Goal: Information Seeking & Learning: Learn about a topic

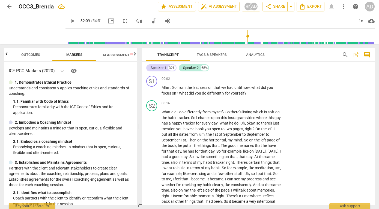
scroll to position [3207, 0]
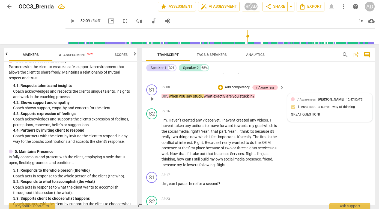
click at [305, 101] on span "7.Awareness" at bounding box center [306, 100] width 19 height 4
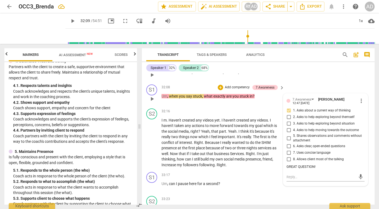
click at [306, 82] on div "S2 play_arrow pause 31:24 + Add competency keyboard_arrow_right Nervous . Nervo…" at bounding box center [258, 70] width 233 height 24
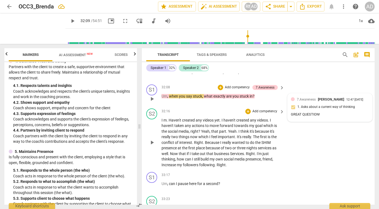
click at [152, 146] on span "play_arrow" at bounding box center [152, 142] width 7 height 7
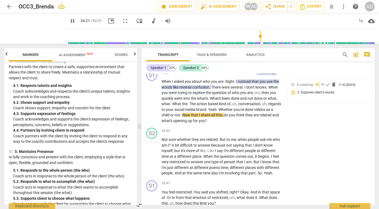
scroll to position [3405, 0]
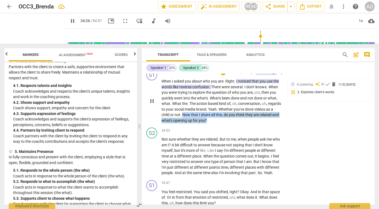
drag, startPoint x: 191, startPoint y: 126, endPoint x: 217, endPoint y: 134, distance: 26.9
click at [217, 123] on p "When I asked you about who you are . Right . I noticed that you use the words l…" at bounding box center [221, 101] width 120 height 45
click at [264, 75] on div "6.Listening" at bounding box center [266, 72] width 16 height 5
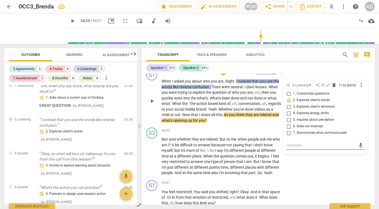
scroll to position [1237, 0]
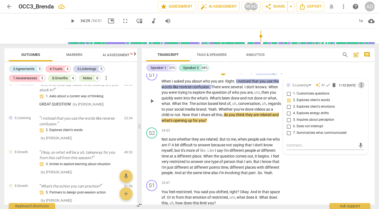
click at [359, 88] on span "more_vert" at bounding box center [361, 85] width 7 height 7
click at [343, 98] on div at bounding box center [189, 104] width 379 height 209
click at [240, 75] on div "+ Add competency" at bounding box center [236, 72] width 32 height 5
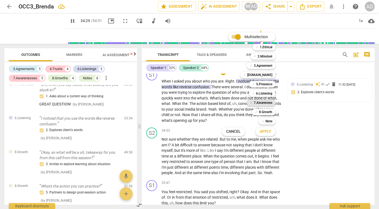
click at [268, 102] on b "7.Awareness" at bounding box center [262, 102] width 19 height 7
click at [267, 131] on span "Apply" at bounding box center [264, 131] width 11 height 5
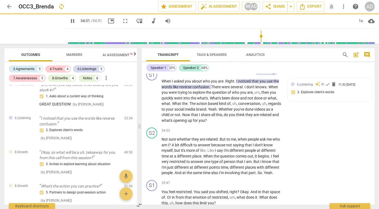
type input "2072"
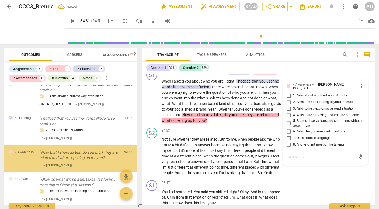
scroll to position [1268, 0]
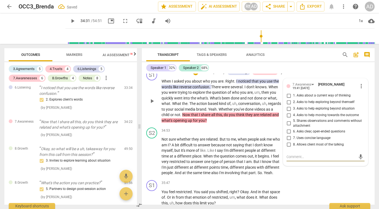
click at [288, 127] on input "5. Shares observations and comments without attachment" at bounding box center [288, 123] width 9 height 7
checkbox input "true"
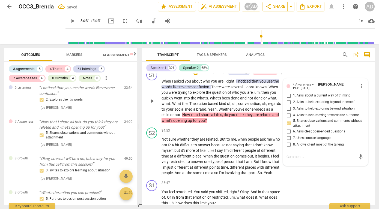
click at [302, 79] on div "S1 play_arrow pause 33:29 + Add competency 6.Listening 7.Awareness keyboard_arr…" at bounding box center [258, 96] width 233 height 58
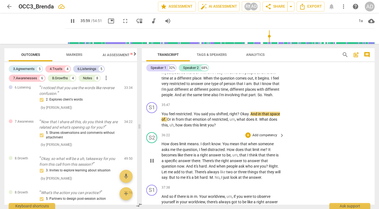
scroll to position [3487, 0]
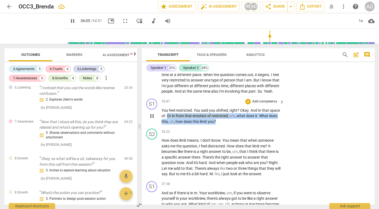
drag, startPoint x: 178, startPoint y: 132, endPoint x: 231, endPoint y: 143, distance: 54.1
click at [231, 127] on div "S1 play_arrow pause 35:47 + Add competency keyboard_arrow_right You feel restri…" at bounding box center [258, 111] width 233 height 30
click at [257, 104] on p "Add competency" at bounding box center [265, 101] width 26 height 5
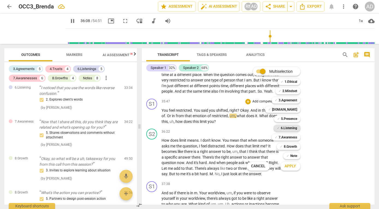
click at [288, 126] on b "6.Listening" at bounding box center [288, 128] width 16 height 7
click at [287, 136] on b "7.Awareness" at bounding box center [287, 137] width 19 height 7
click at [289, 166] on span "Apply" at bounding box center [289, 166] width 11 height 5
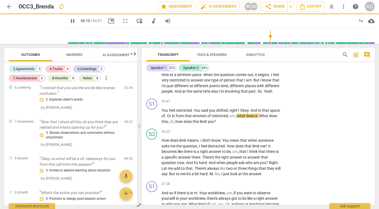
type input "2170"
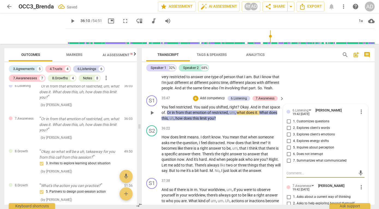
scroll to position [3493, 0]
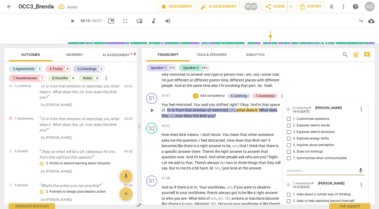
click at [288, 135] on input "3. Explores client's emotions" at bounding box center [288, 132] width 9 height 7
checkbox input "true"
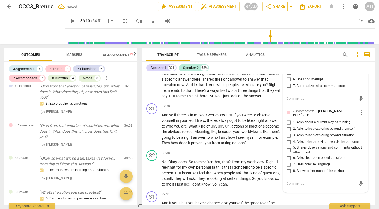
scroll to position [3565, 0]
click at [287, 132] on input "2. Asks to help exploring beyond themself" at bounding box center [288, 128] width 9 height 7
checkbox input "true"
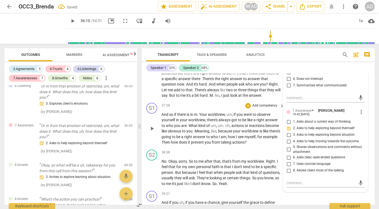
click at [276, 109] on div "+ Add competency keyboard_arrow_right" at bounding box center [264, 106] width 41 height 6
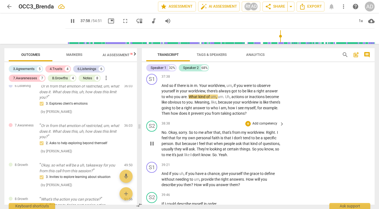
scroll to position [3595, 0]
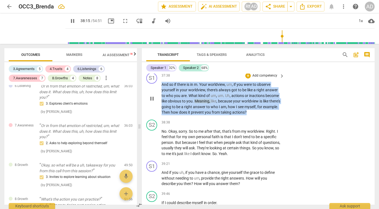
drag, startPoint x: 161, startPoint y: 102, endPoint x: 267, endPoint y: 130, distance: 109.6
click at [268, 115] on p "And so if there is in m . Your worldview , um , if you were to observe yourself…" at bounding box center [221, 99] width 120 height 34
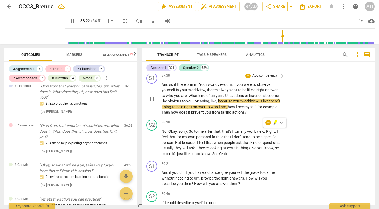
click at [269, 117] on div "S1 play_arrow pause 37:38 + Add competency keyboard_arrow_right And so if there…" at bounding box center [258, 94] width 233 height 47
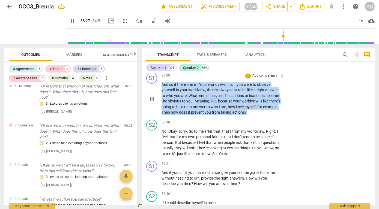
drag, startPoint x: 161, startPoint y: 102, endPoint x: 271, endPoint y: 128, distance: 112.7
click at [271, 115] on p "And so if there is in m . Your worldview , um , if you were to observe yourself…" at bounding box center [221, 99] width 120 height 34
click at [268, 122] on div "+" at bounding box center [267, 122] width 5 height 5
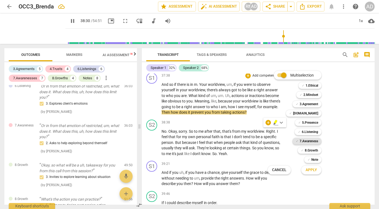
click at [309, 140] on b "7.Awareness" at bounding box center [308, 141] width 19 height 7
click at [309, 170] on span "Apply" at bounding box center [310, 169] width 11 height 5
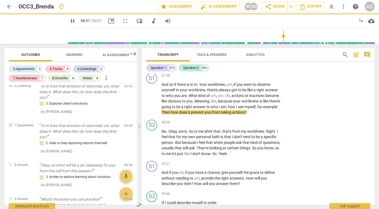
type input "2312"
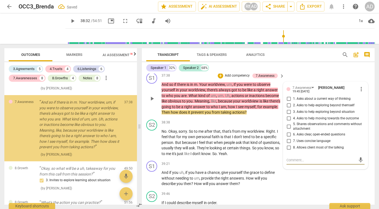
scroll to position [1403, 0]
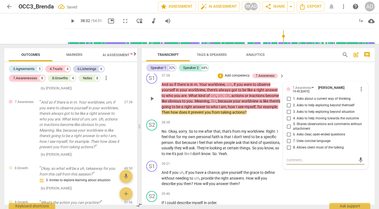
click at [286, 109] on input "2. Asks to help exploring beyond themself" at bounding box center [288, 105] width 9 height 7
checkbox input "true"
click at [300, 71] on div "S2 play_arrow pause 36:22 + Add competency keyboard_arrow_right How does limit …" at bounding box center [258, 44] width 233 height 53
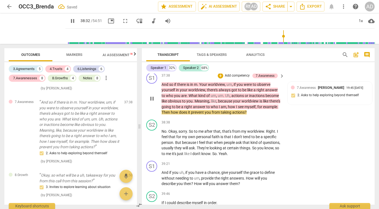
scroll to position [3598, 0]
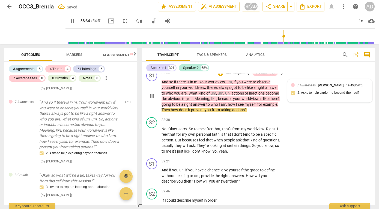
click at [346, 87] on div "19:45 [DATE]" at bounding box center [354, 86] width 17 height 4
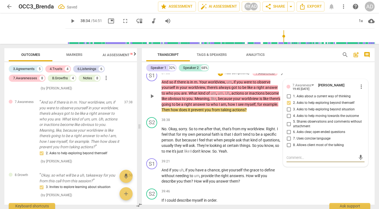
click at [293, 160] on textarea at bounding box center [320, 157] width 69 height 5
click at [326, 186] on div "S1 play_arrow pause 39:21 + Add competency keyboard_arrow_right And if you uh ,…" at bounding box center [258, 171] width 233 height 30
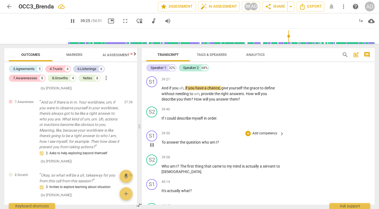
scroll to position [3681, 0]
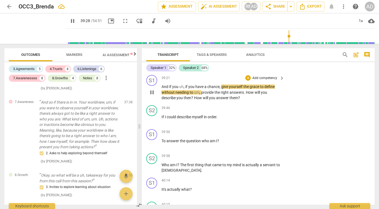
click at [162, 89] on span "And" at bounding box center [165, 86] width 8 height 4
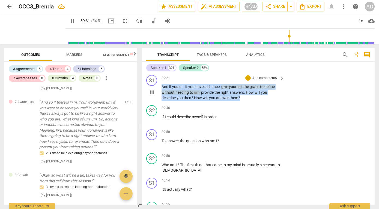
drag, startPoint x: 162, startPoint y: 104, endPoint x: 239, endPoint y: 118, distance: 78.4
click at [239, 103] on div "S1 play_arrow pause 39:21 + Add competency keyboard_arrow_right And if you uh ,…" at bounding box center [258, 88] width 233 height 30
click at [152, 96] on span "pause" at bounding box center [152, 92] width 7 height 7
type input "2373"
click at [246, 81] on div "+" at bounding box center [247, 77] width 5 height 5
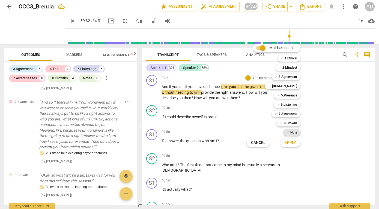
click at [290, 132] on b "Note" at bounding box center [293, 132] width 7 height 7
click at [290, 143] on span "Apply" at bounding box center [289, 142] width 11 height 5
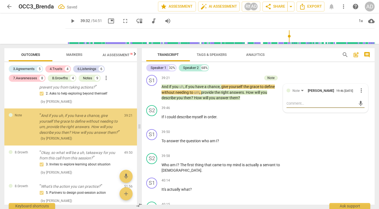
scroll to position [1465, 0]
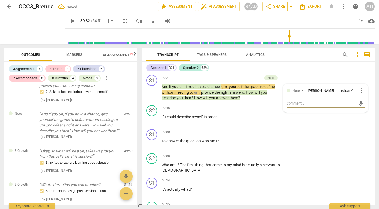
type textarea "Y"
type textarea "Yo"
type textarea "You"
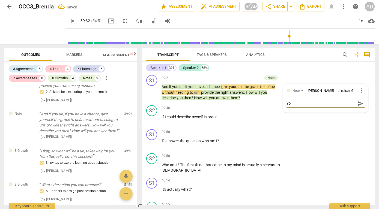
type textarea "You"
type textarea "You c"
type textarea "You co"
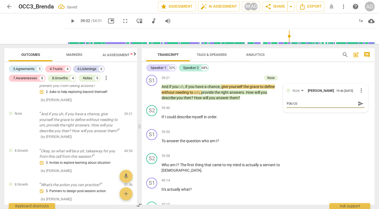
type textarea "You cou"
type textarea "You coul"
type textarea "You could"
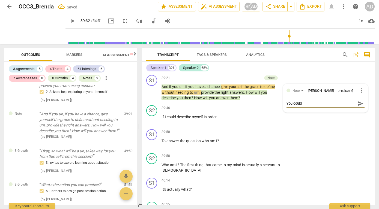
type textarea "You could"
type textarea "You could h"
type textarea "You could ha"
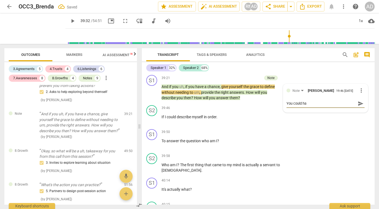
type textarea "You could hav"
type textarea "You could have"
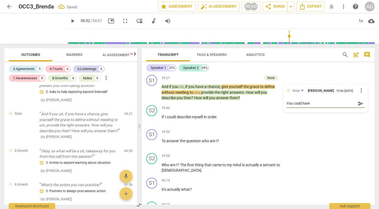
type textarea "You could have"
type textarea "You could have a"
type textarea "You could have as"
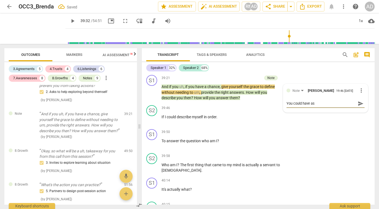
type textarea "You could have ask"
type textarea "You could have aske"
type textarea "You could have asked"
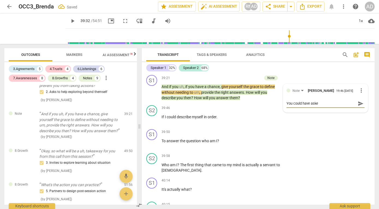
type textarea "You could have asked"
type textarea "You could have asked,"
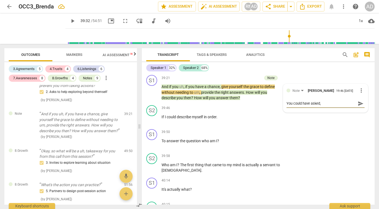
type textarea "You could have asked, s"
type textarea "You could have asked, so"
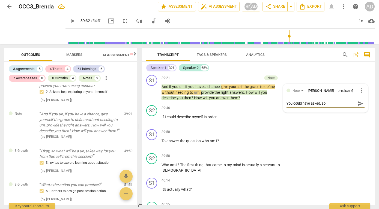
type textarea "You could have asked, so"
type textarea "You could have asked, so w"
type textarea "You could have asked, so wh"
type textarea "You could have asked, so who"
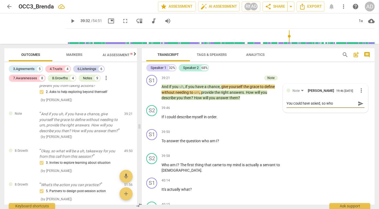
type textarea "You could have asked, so who d"
type textarea "You could have asked, so who do"
type textarea "You could have asked, so who do y"
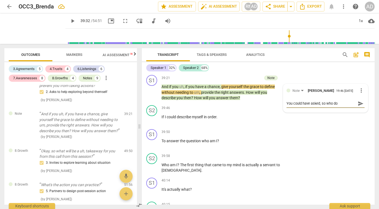
type textarea "You could have asked, so who do y"
type textarea "You could have asked, so who do yo"
type textarea "You could have asked, so who do you"
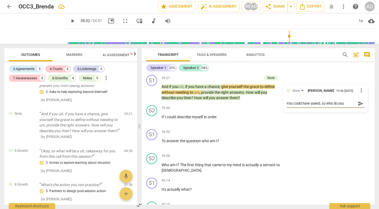
type textarea "You could have asked, so who do you"
type textarea "You could have asked, so who do you w"
type textarea "You could have asked, so who do you wa"
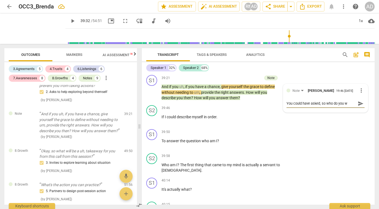
type textarea "You could have asked, so who do you wa"
type textarea "You could have asked, so who do you wan"
type textarea "You could have asked, so who do you want"
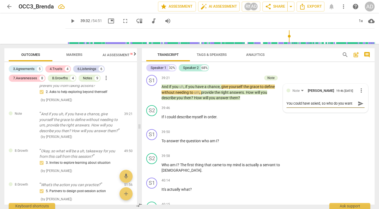
type textarea "You could have asked, so who do you want"
type textarea "You could have asked, so who do you want t"
type textarea "You could have asked, so who do you want to"
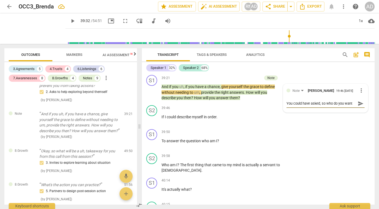
type textarea "You could have asked, so who do you want to"
type textarea "You could have asked, so who do you want to b"
type textarea "You could have asked, so who do you want to be"
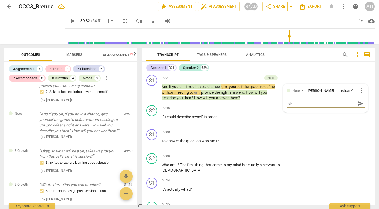
type textarea "You could have asked, so who do you want to be"
type textarea "You could have asked, so who do you want to be i"
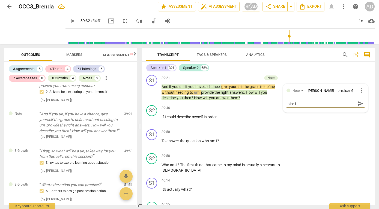
type textarea "You could have asked, so who do you want to be in"
type textarea "You could have asked, so who do you want to be in t"
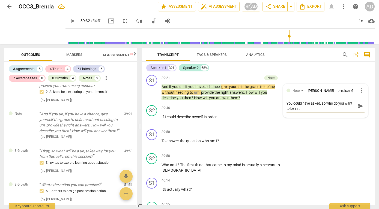
type textarea "You could have asked, so who do you want to be in th"
type textarea "You could have asked, so who do you want to be in thi"
type textarea "You could have asked, so who do you want to be in this"
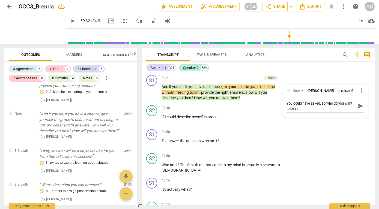
type textarea "You could have asked, so who do you want to be in this"
type textarea "You could have asked, so who do you want to be in this s"
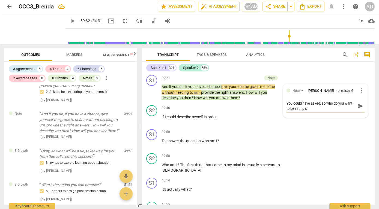
type textarea "You could have asked, so who do you want to be in this so"
type textarea "You could have asked, so who do you want to be in this soc"
type textarea "You could have asked, so who do you want to be in this soci"
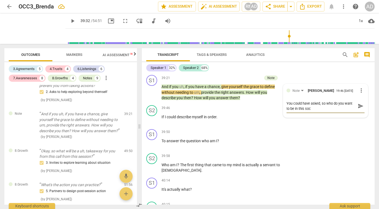
type textarea "You could have asked, so who do you want to be in this soci"
type textarea "You could have asked, so who do you want to be in this [PERSON_NAME]"
type textarea "You could have asked, so who do you want to be in this social"
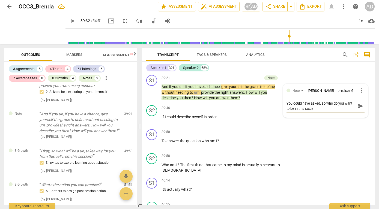
type textarea "You could have asked, so who do you want to be in this social"
type textarea "You could have asked, so who do you want to be in this social m"
type textarea "You could have asked, so who do you want to be in this social me"
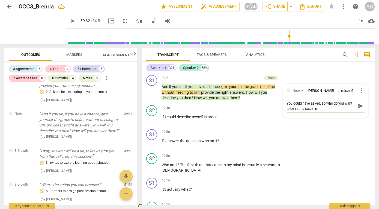
type textarea "You could have asked, so who do you want to be in this social me"
type textarea "You could have asked, so who do you want to be in this social med"
type textarea "You could have asked, so who do you want to be in this social medi"
type textarea "You could have asked, so who do you want to be in this social media"
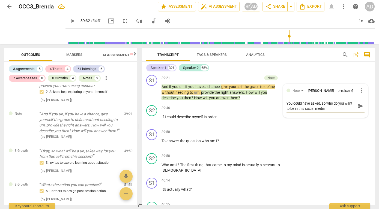
type textarea "You could have asked, so who do you want to be in this social media"
type textarea "You could have asked, so who do you want to be in this social media p"
type textarea "You could have asked, so who do you want to be in this social media pr"
type textarea "You could have asked, so who do you want to be in this social media pro"
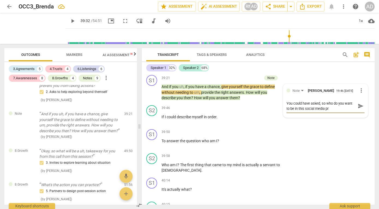
type textarea "You could have asked, so who do you want to be in this social media pro"
type textarea "You could have asked, so who do you want to be in this social media proj"
type textarea "You could have asked, so who do you want to be in this social media proje"
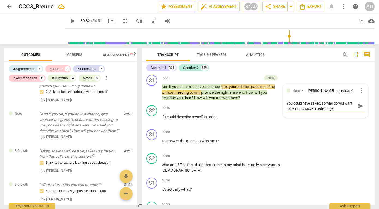
type textarea "You could have asked, so who do you want to be in this social media projec"
type textarea "You could have asked, so who do you want to be in this social media project"
type textarea "You could have asked, so who do you want to be in this social media project?"
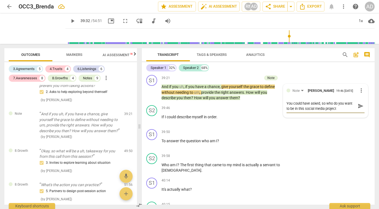
type textarea "You could have asked, so who do you want to be in this social media project?"
click at [359, 109] on span "send" at bounding box center [360, 106] width 6 height 6
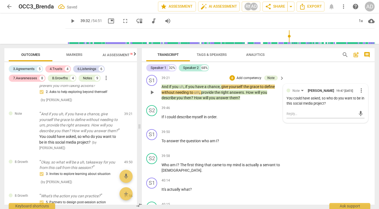
click at [297, 93] on div "S1 play_arrow pause 39:21 + Add competency Note keyboard_arrow_right And if you…" at bounding box center [258, 88] width 233 height 30
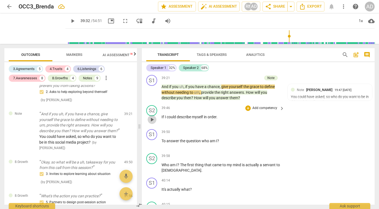
click at [150, 123] on span "play_arrow" at bounding box center [152, 119] width 7 height 7
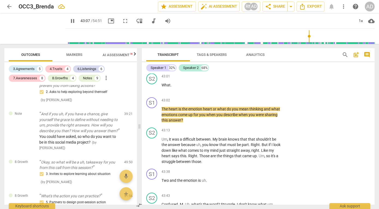
scroll to position [4188, 0]
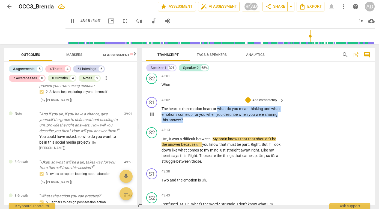
drag, startPoint x: 187, startPoint y: 137, endPoint x: 218, endPoint y: 123, distance: 33.9
click at [218, 123] on p "The heart is the emotion heart or what do you mean thinking and what emotions c…" at bounding box center [221, 114] width 120 height 17
click at [254, 103] on p "Add competency" at bounding box center [265, 100] width 26 height 5
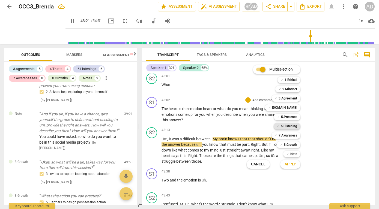
click at [284, 126] on b "6.Listening" at bounding box center [288, 126] width 16 height 7
click at [288, 164] on span "Apply" at bounding box center [289, 164] width 11 height 5
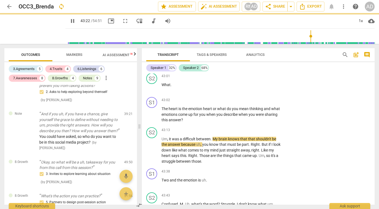
type input "2603"
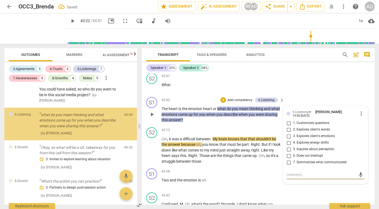
scroll to position [1514, 0]
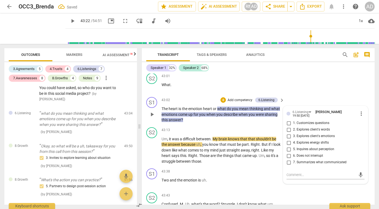
click at [293, 139] on span "3. Explores client's emotions" at bounding box center [314, 136] width 42 height 5
click at [292, 140] on input "3. Explores client's emotions" at bounding box center [288, 136] width 9 height 7
checkbox input "true"
click at [315, 95] on div "S2 play_arrow pause 43:01 + Add competency keyboard_arrow_right What ." at bounding box center [258, 83] width 233 height 24
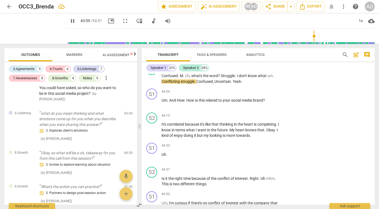
scroll to position [4317, 0]
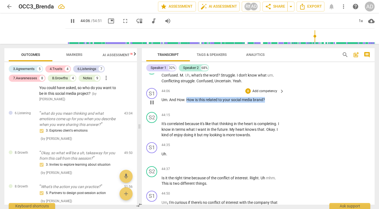
drag, startPoint x: 187, startPoint y: 116, endPoint x: 276, endPoint y: 114, distance: 88.3
click at [276, 103] on p "Um . And How . How is this related to your social media brand ?" at bounding box center [221, 100] width 120 height 6
click at [259, 94] on p "Add competency" at bounding box center [265, 91] width 26 height 5
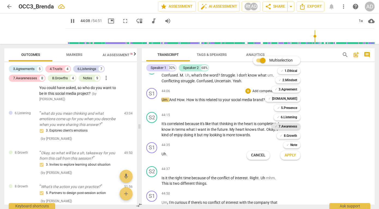
click at [284, 128] on b "7.Awareness" at bounding box center [287, 126] width 19 height 7
click at [291, 155] on span "Apply" at bounding box center [289, 155] width 11 height 5
type input "2650"
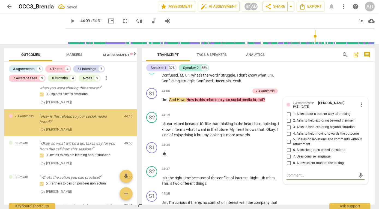
scroll to position [1550, 0]
click at [293, 130] on span "3. Asks to help exploring beyond situation" at bounding box center [324, 127] width 62 height 5
click at [293, 131] on input "3. Asks to help exploring beyond situation" at bounding box center [288, 127] width 9 height 7
checkbox input "true"
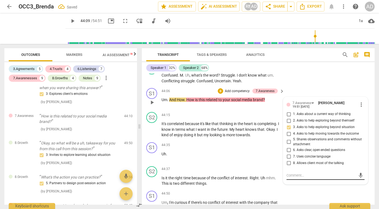
click at [294, 178] on textarea at bounding box center [320, 175] width 69 height 5
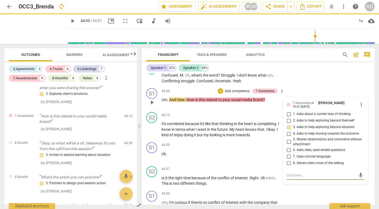
type textarea "G"
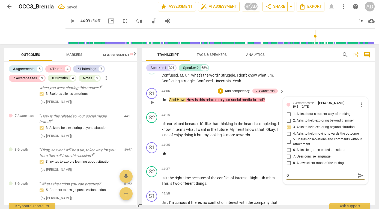
type textarea "Go"
type textarea "Goo"
type textarea "Good"
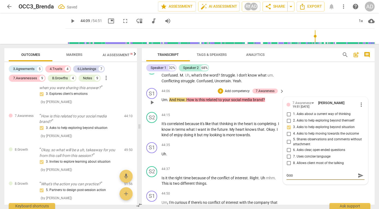
type textarea "Good"
click at [299, 178] on textarea "Good" at bounding box center [320, 175] width 69 height 5
type textarea "Good q"
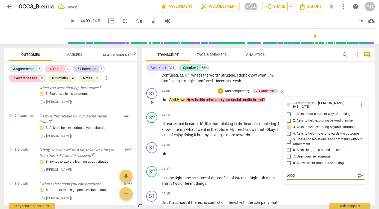
type textarea "Good q"
type textarea "Good qu"
type textarea "Good que"
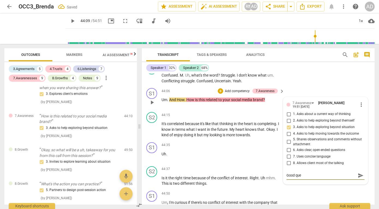
type textarea "Good ques"
type textarea "Good quesi"
type textarea "Good quesit"
type textarea "Good quesito"
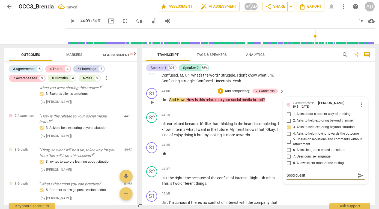
type textarea "Good quesito"
type textarea "Good quesiton"
type textarea "Good quesiton!"
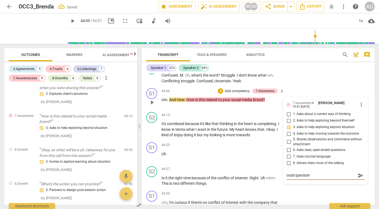
type textarea "Good quesiton!!"
click at [360, 179] on span "send" at bounding box center [360, 176] width 6 height 6
click at [151, 106] on span "play_arrow" at bounding box center [152, 102] width 7 height 7
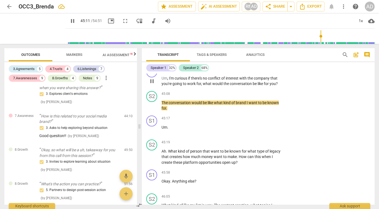
scroll to position [4438, 0]
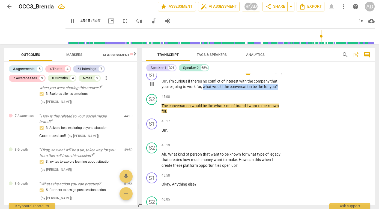
drag, startPoint x: 203, startPoint y: 104, endPoint x: 284, endPoint y: 105, distance: 81.2
click at [284, 92] on div "S1 play_arrow pause 44:50 + Add competency keyboard_arrow_right Um , I'm curiou…" at bounding box center [258, 79] width 233 height 25
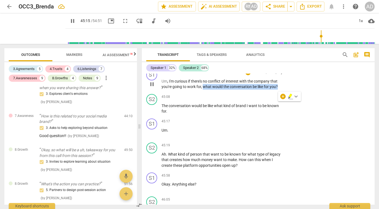
click at [268, 75] on p "Add competency" at bounding box center [265, 72] width 26 height 5
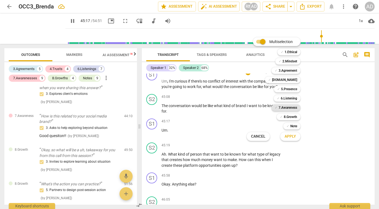
click at [289, 109] on b "7.Awareness" at bounding box center [287, 107] width 19 height 7
click at [289, 137] on span "Apply" at bounding box center [289, 136] width 11 height 5
type input "2718"
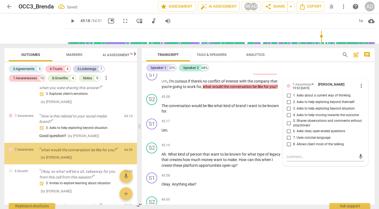
scroll to position [1581, 0]
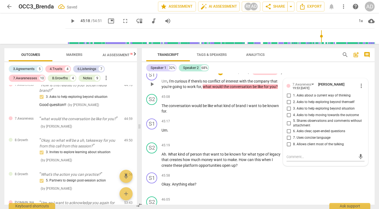
click at [298, 111] on span "3. Asks to help exploring beyond situation" at bounding box center [324, 108] width 62 height 5
click at [293, 112] on input "3. Asks to help exploring beyond situation" at bounding box center [288, 108] width 9 height 7
checkbox input "true"
click at [287, 88] on div "S1 play_arrow pause 44:50 + Add competency 7.Awareness keyboard_arrow_right Um …" at bounding box center [258, 79] width 233 height 25
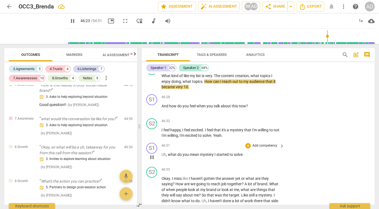
scroll to position [4571, 0]
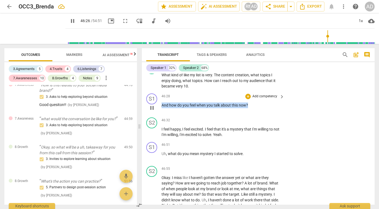
drag, startPoint x: 162, startPoint y: 121, endPoint x: 264, endPoint y: 122, distance: 101.7
click at [264, 108] on p "And how do you feel when you talk about this now ?" at bounding box center [221, 105] width 120 height 6
click at [246, 99] on div "+" at bounding box center [247, 96] width 5 height 5
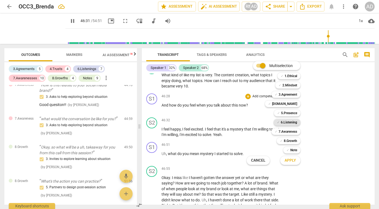
click at [286, 124] on b "6.Listening" at bounding box center [288, 122] width 16 height 7
click at [290, 159] on span "Apply" at bounding box center [289, 160] width 11 height 5
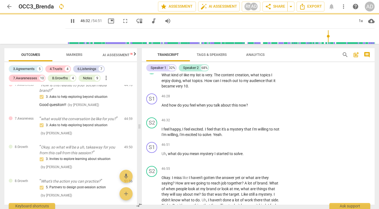
type input "2793"
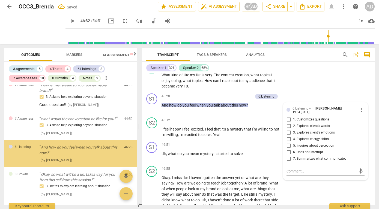
scroll to position [1613, 0]
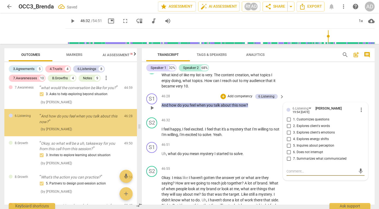
click at [303, 135] on span "3. Explores client's emotions" at bounding box center [314, 132] width 42 height 5
click at [293, 136] on input "3. Explores client's emotions" at bounding box center [288, 132] width 9 height 7
checkbox input "true"
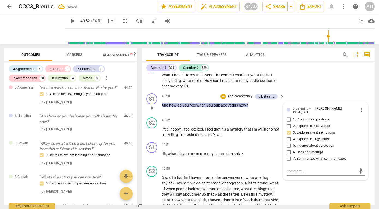
click at [313, 108] on div "S1 play_arrow pause 46:28 + Add competency 6.Listening keyboard_arrow_right And…" at bounding box center [258, 103] width 233 height 24
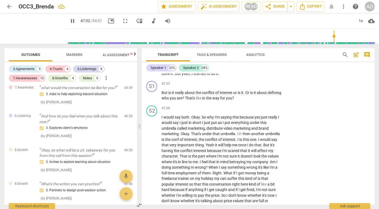
scroll to position [4717, 0]
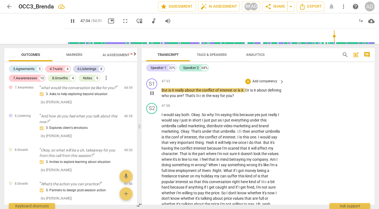
click at [161, 97] on div "play_arrow pause" at bounding box center [154, 93] width 14 height 8
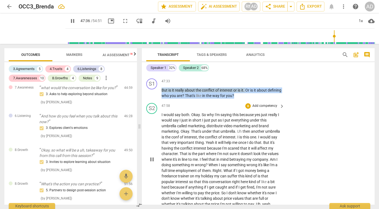
drag, startPoint x: 162, startPoint y: 107, endPoint x: 256, endPoint y: 118, distance: 94.9
click at [256, 118] on div "S1 play_arrow pause 00:02 + Add competency keyboard_arrow_right Mhm . So from t…" at bounding box center [258, 139] width 233 height 131
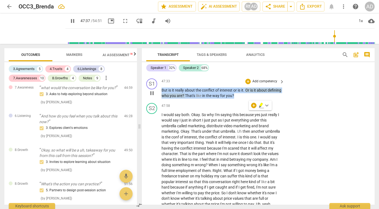
click at [252, 84] on p "Add competency" at bounding box center [265, 81] width 26 height 5
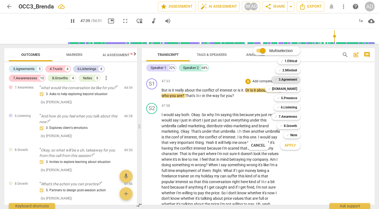
click at [288, 81] on b "3.Agreement" at bounding box center [287, 79] width 19 height 7
click at [291, 143] on span "Apply" at bounding box center [289, 145] width 11 height 5
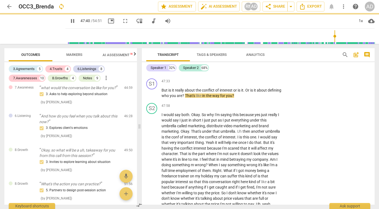
type input "2861"
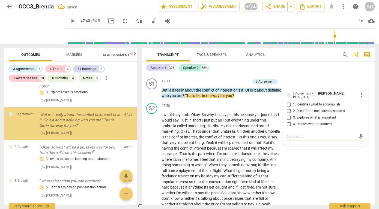
scroll to position [1649, 0]
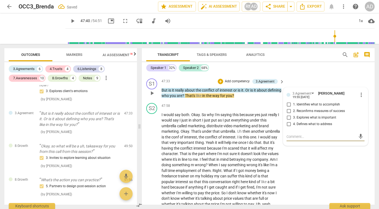
click at [298, 107] on span "1. Identifies what to accomplish" at bounding box center [316, 104] width 47 height 5
click at [293, 108] on input "1. Identifies what to accomplish" at bounding box center [288, 104] width 9 height 7
checkbox input "true"
click at [313, 76] on div "S2 play_arrow pause 46:55 + Add competency keyboard_arrow_right Okay . I miss l…" at bounding box center [258, 47] width 233 height 58
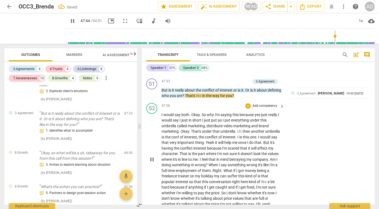
click at [162, 117] on span "I" at bounding box center [162, 115] width 2 height 4
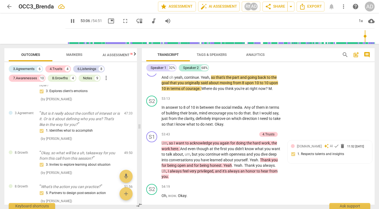
scroll to position [5094, 0]
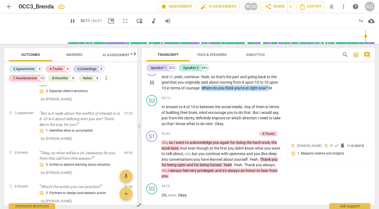
drag, startPoint x: 268, startPoint y: 103, endPoint x: 203, endPoint y: 103, distance: 65.1
click at [203, 91] on p "And oh yeah , continue . Yeah , so that's the part and going back to the goal t…" at bounding box center [221, 82] width 120 height 17
click at [273, 99] on div "+" at bounding box center [273, 97] width 5 height 5
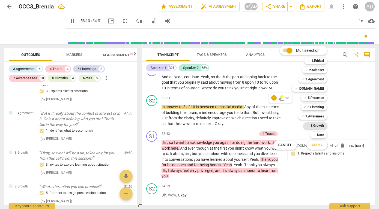
click at [316, 125] on b "8.Growth" at bounding box center [316, 125] width 13 height 7
click at [314, 146] on span "Apply" at bounding box center [316, 145] width 11 height 5
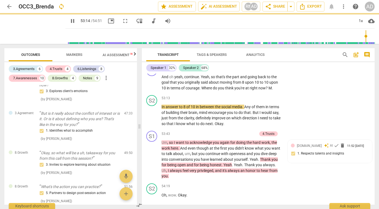
type input "3195"
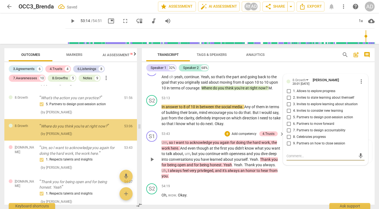
scroll to position [1746, 0]
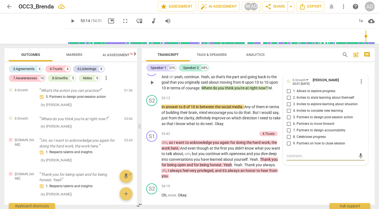
click at [299, 94] on span "1. Allows to explore progress" at bounding box center [314, 91] width 42 height 5
click at [293, 95] on input "1. Allows to explore progress" at bounding box center [288, 91] width 9 height 7
checkbox input "true"
click at [303, 63] on div "S2 play_arrow pause 52:11 + Add competency keyboard_arrow_right I think maybe I…" at bounding box center [258, 45] width 233 height 36
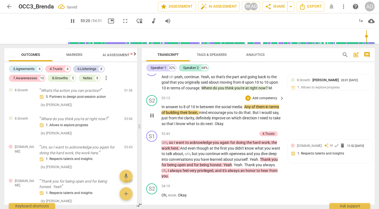
click at [161, 109] on span "In" at bounding box center [163, 107] width 4 height 4
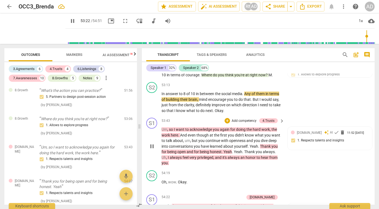
scroll to position [5110, 0]
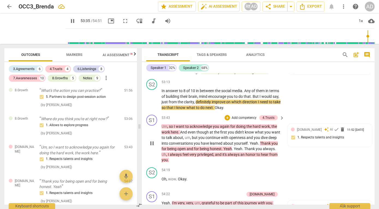
click at [152, 147] on span "pause" at bounding box center [152, 143] width 7 height 7
type input "3216"
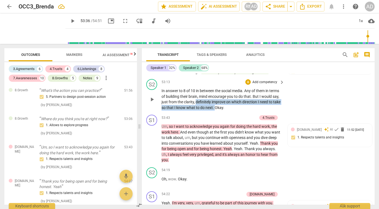
drag, startPoint x: 236, startPoint y: 125, endPoint x: 215, endPoint y: 119, distance: 22.0
click at [215, 110] on p "In answer to 8 of 10 in between the social media . Any of them in terms of buil…" at bounding box center [221, 99] width 120 height 22
click at [255, 85] on p "Add competency" at bounding box center [265, 82] width 26 height 5
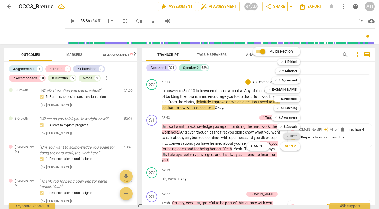
click at [292, 134] on b "Note" at bounding box center [293, 136] width 7 height 7
click at [290, 145] on span "Apply" at bounding box center [289, 146] width 11 height 5
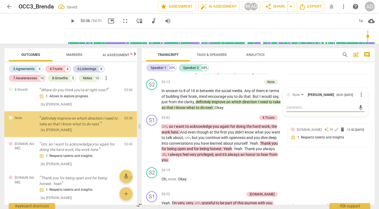
scroll to position [1776, 0]
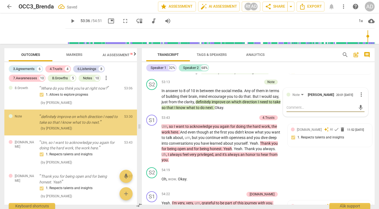
type textarea "G"
type textarea "Ge"
type textarea "Get"
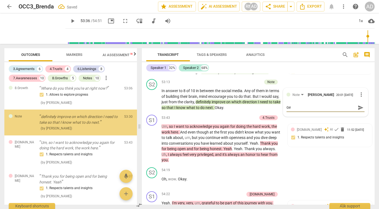
type textarea "Get"
type textarea "Get c"
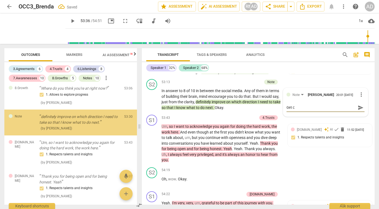
type textarea "Get cu"
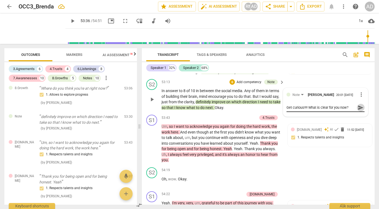
click at [359, 111] on span "send" at bounding box center [360, 108] width 6 height 6
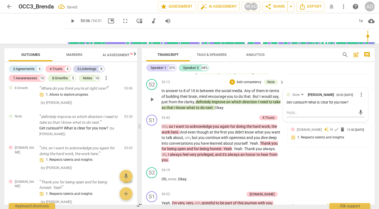
click at [288, 101] on div "S2 play_arrow pause 53:13 + Add competency Note keyboard_arrow_right In answer …" at bounding box center [258, 95] width 233 height 36
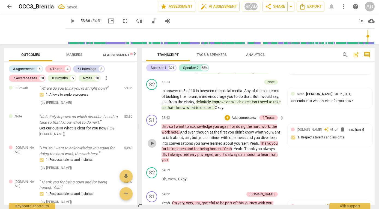
click at [154, 147] on span "play_arrow" at bounding box center [152, 143] width 7 height 7
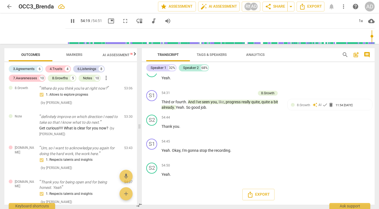
scroll to position [5276, 0]
click at [164, 101] on span "Third" at bounding box center [166, 102] width 10 height 4
click at [153, 107] on span "pause" at bounding box center [152, 105] width 7 height 7
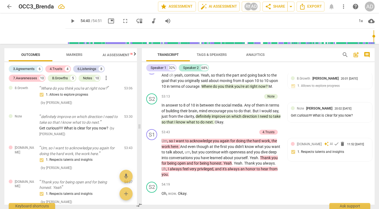
scroll to position [5049, 0]
